Goal: Find specific page/section: Find specific page/section

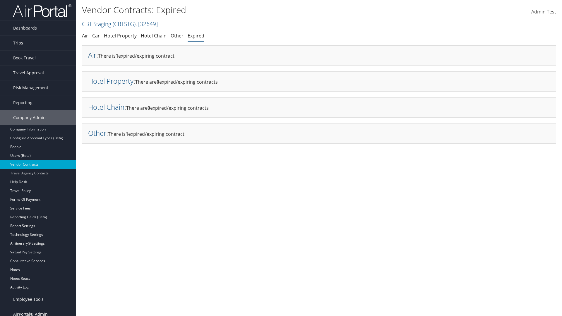
click at [92, 55] on link "Air" at bounding box center [92, 55] width 8 height 10
